Goal: Information Seeking & Learning: Learn about a topic

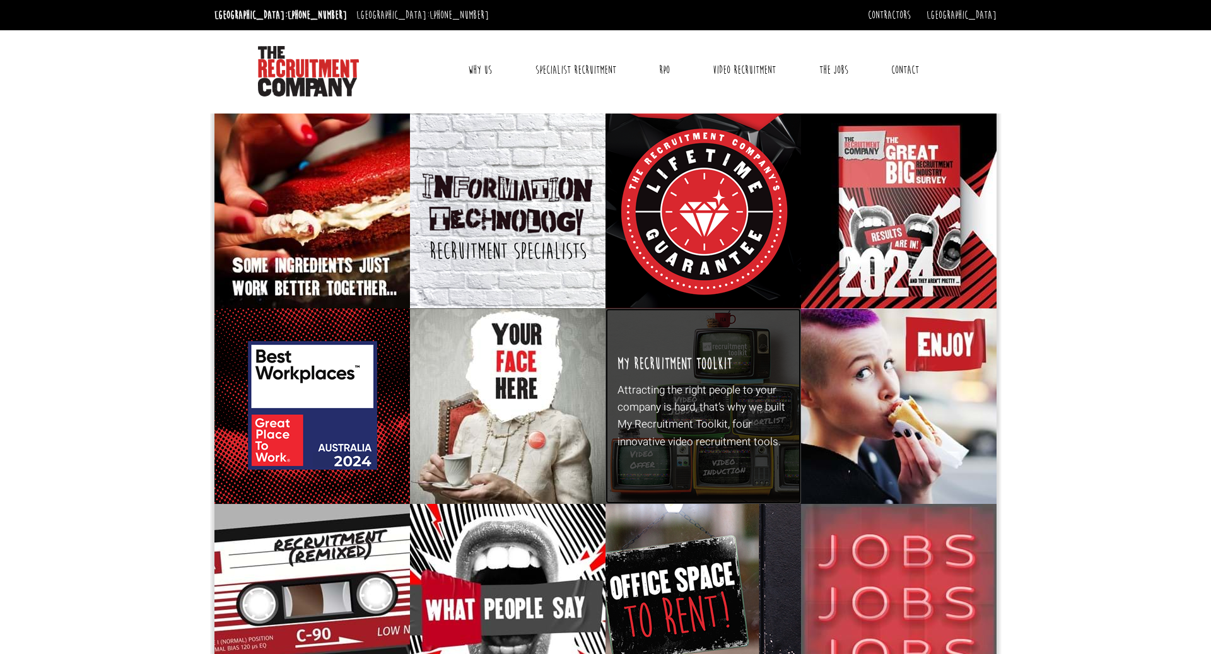
click at [682, 426] on p "Attracting the right people to your company is hard, that’s why we built My Rec…" at bounding box center [704, 416] width 172 height 69
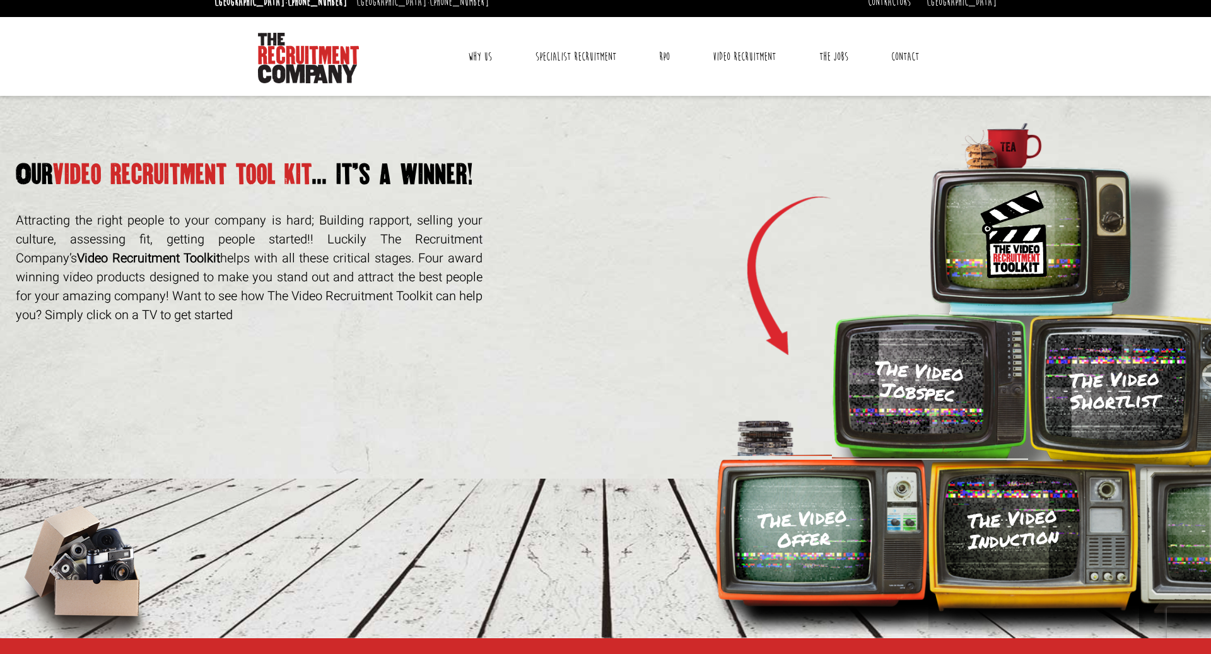
scroll to position [15, 0]
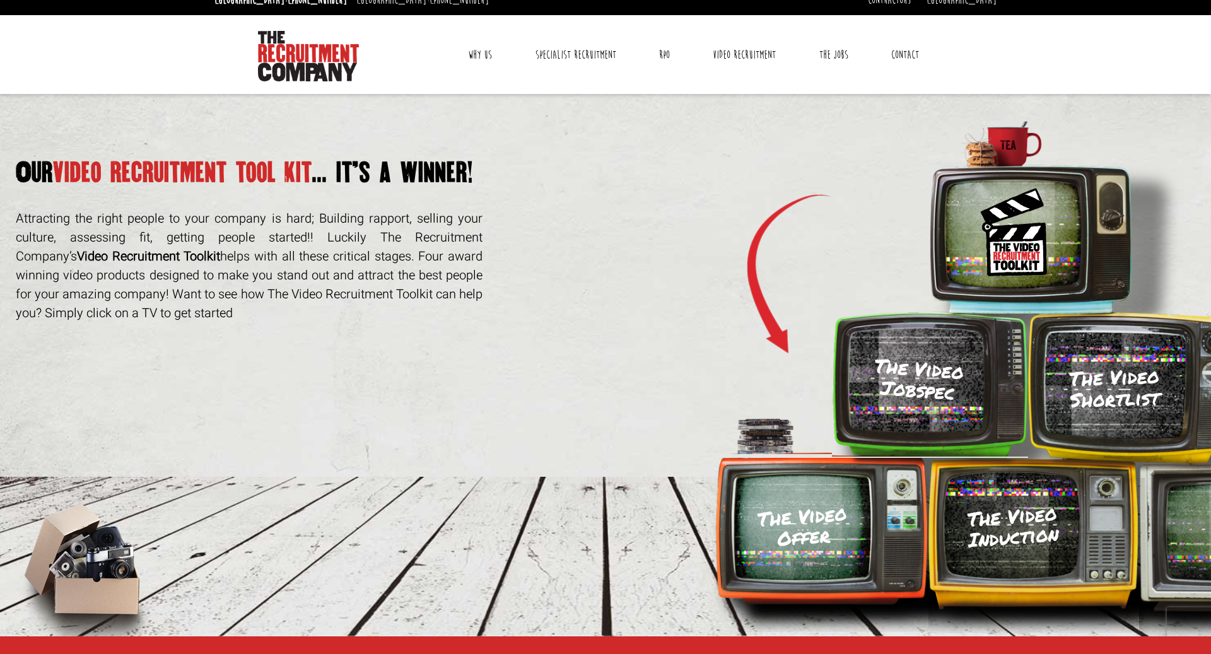
click at [893, 372] on h3 "The Video Jobspec" at bounding box center [918, 379] width 92 height 49
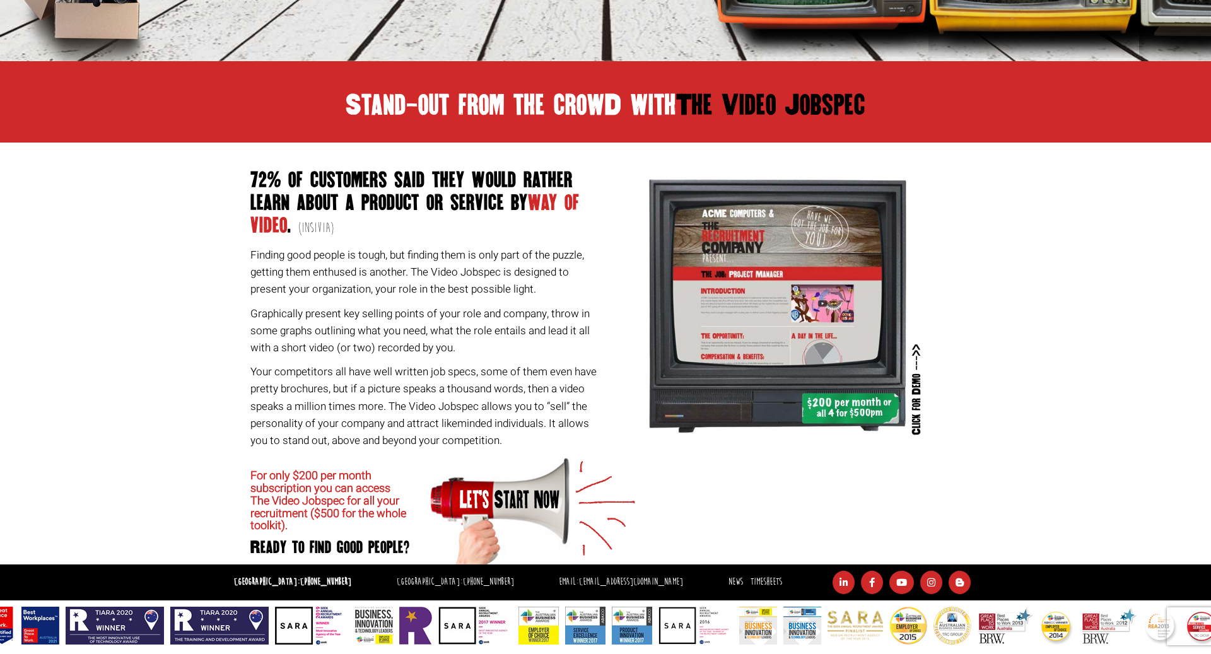
scroll to position [593, 0]
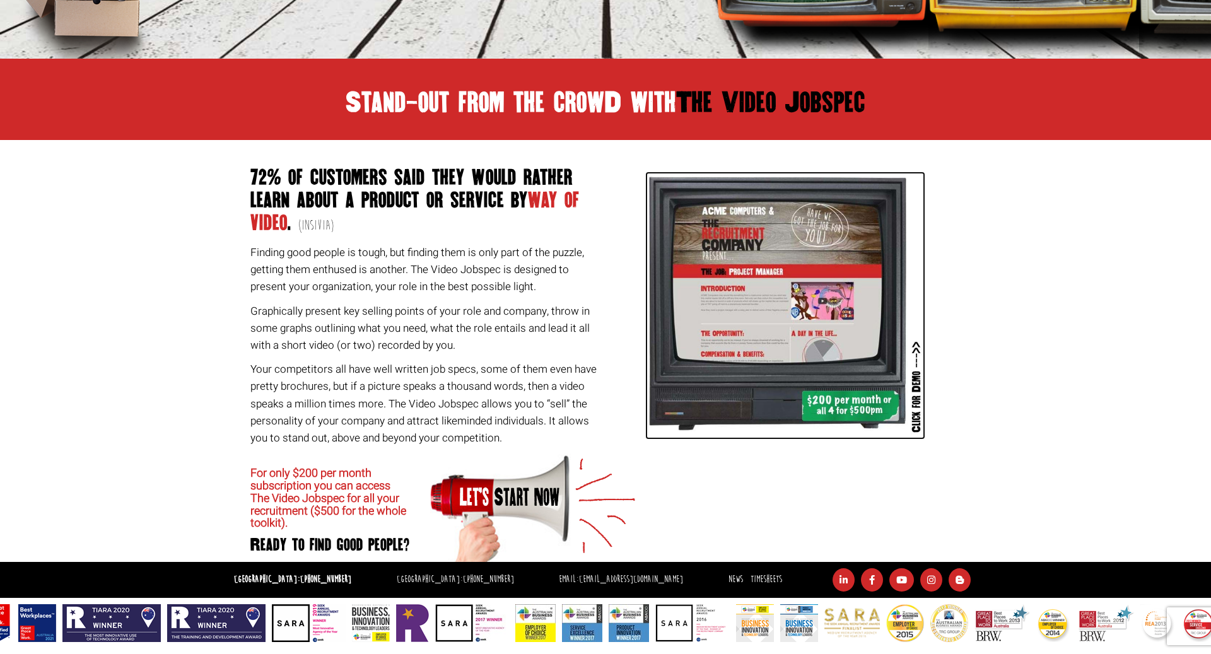
click at [726, 290] on img at bounding box center [785, 306] width 280 height 268
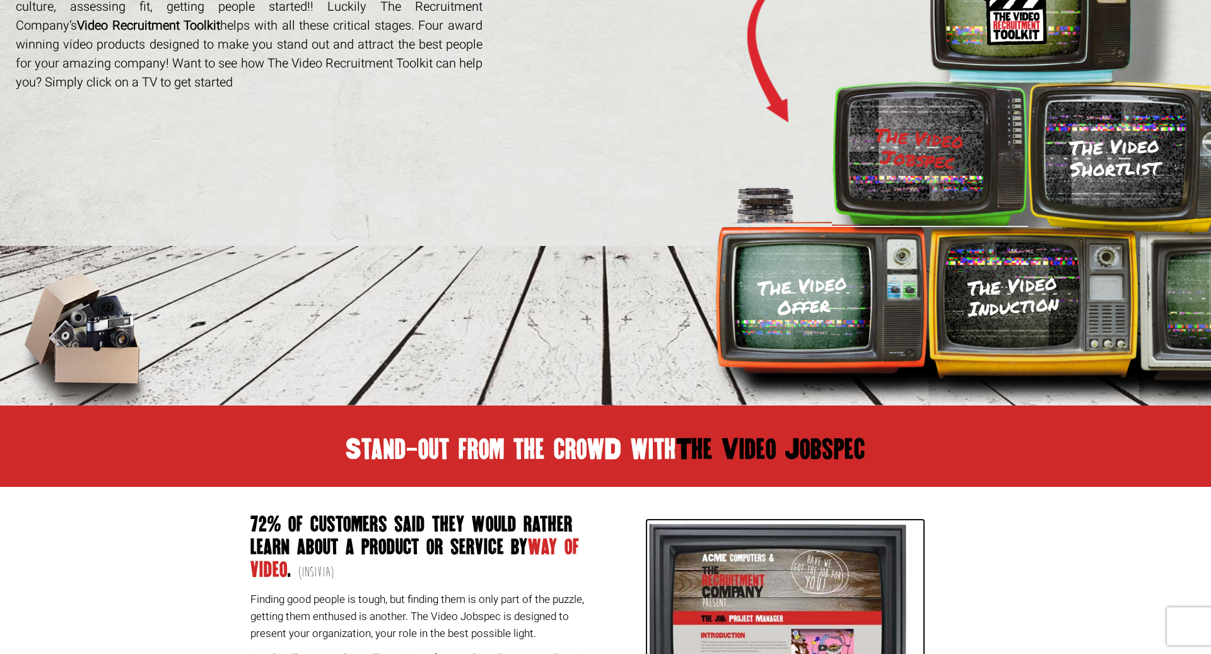
scroll to position [232, 0]
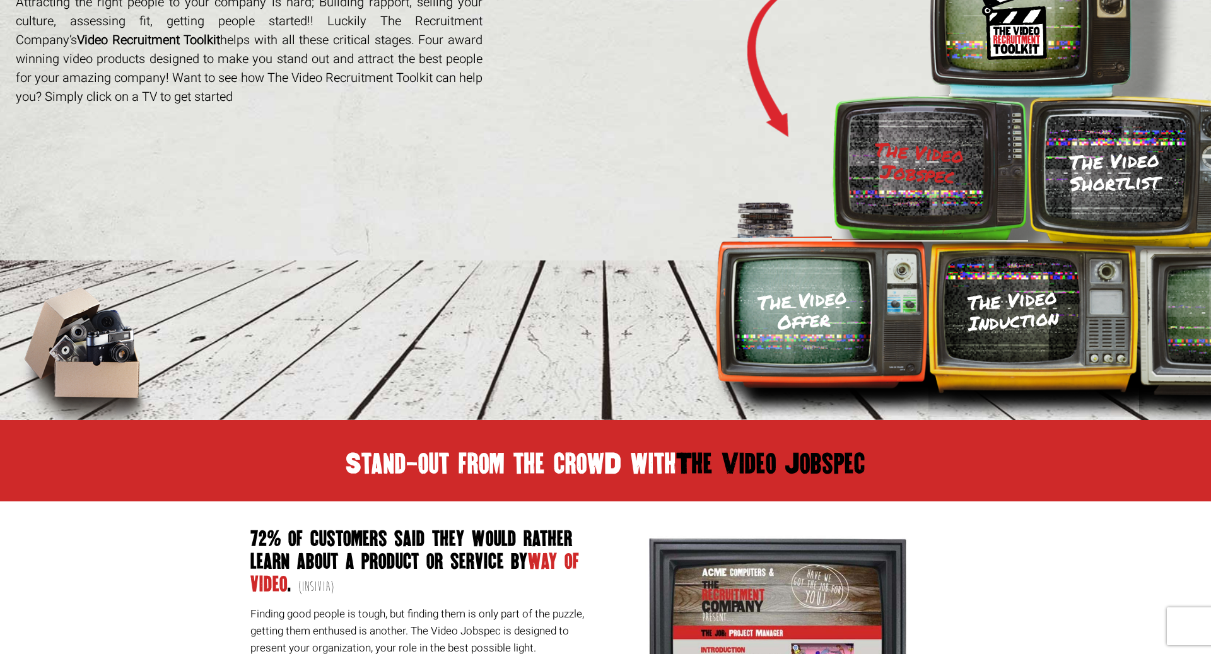
click at [1110, 172] on h3 "The Video Shortlist" at bounding box center [1114, 171] width 144 height 47
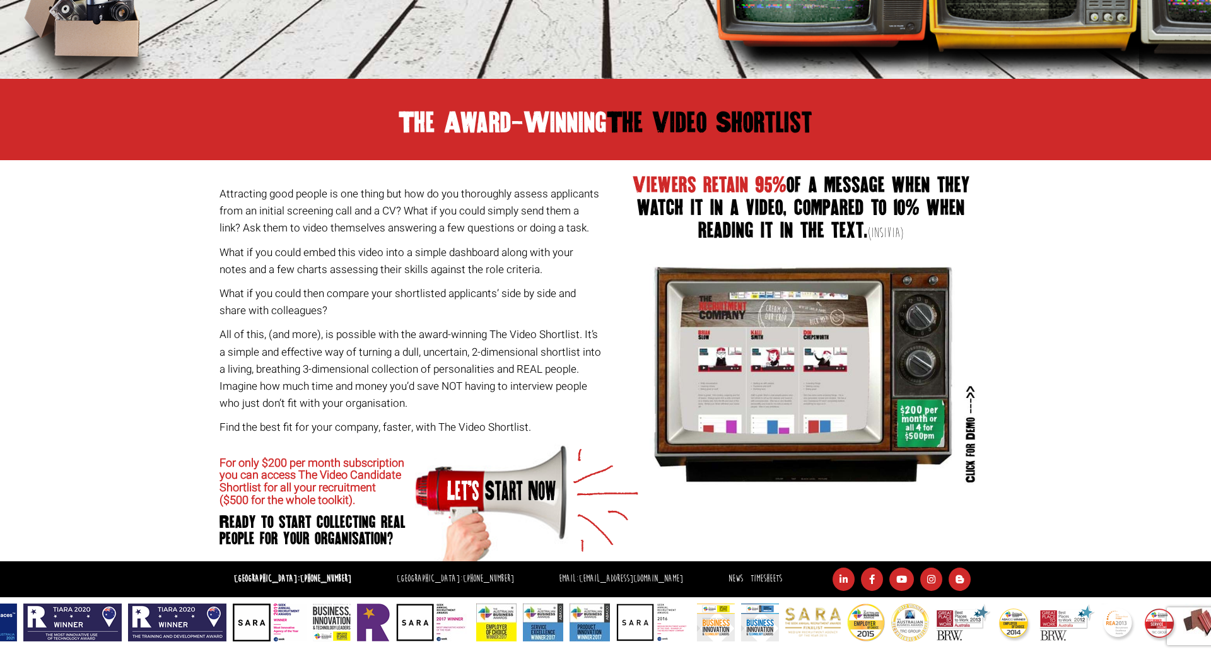
scroll to position [577, 0]
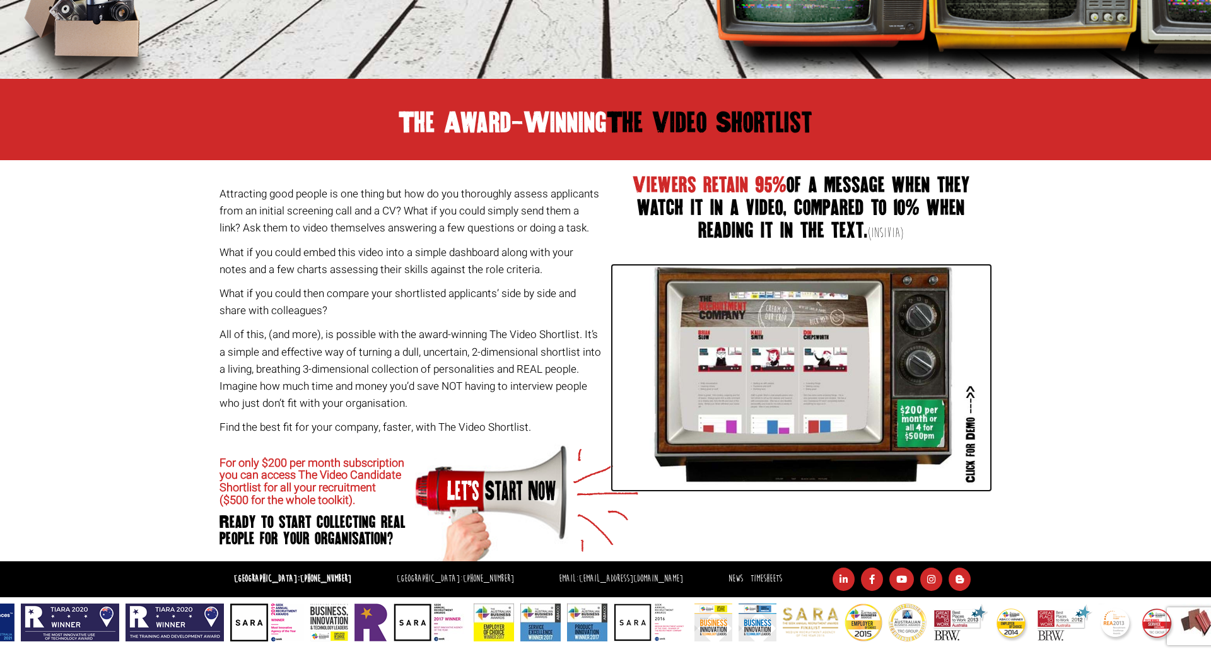
click at [778, 370] on img at bounding box center [802, 378] width 382 height 228
